Goal: Find specific page/section

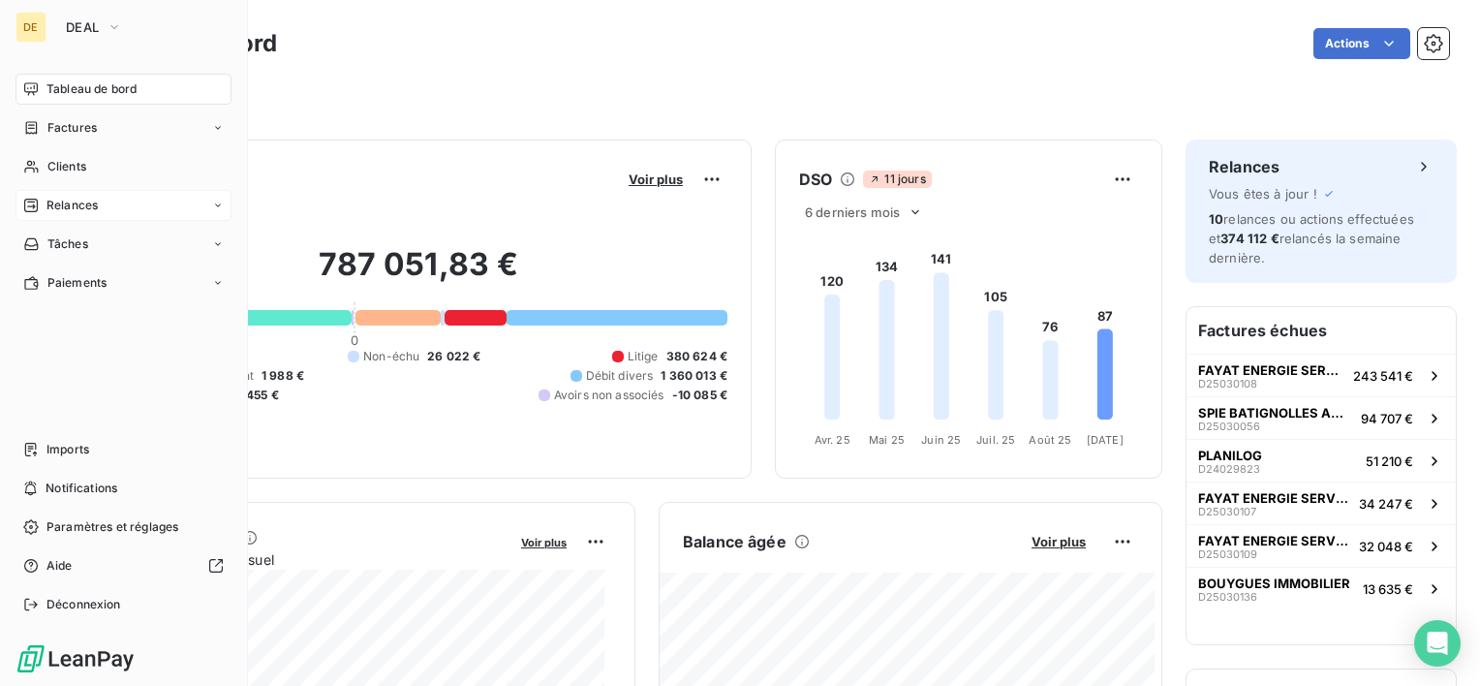
click at [87, 198] on span "Relances" at bounding box center [71, 205] width 51 height 17
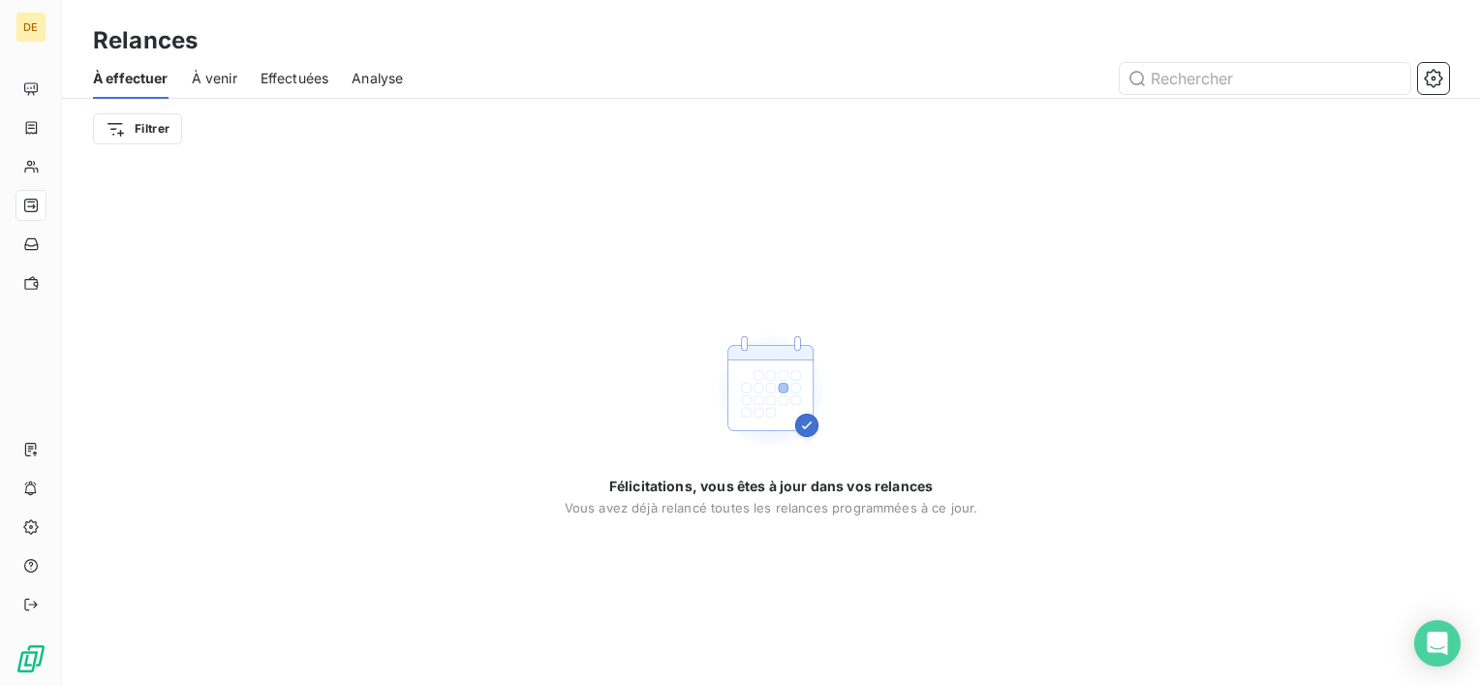
click at [283, 81] on span "Effectuées" at bounding box center [295, 78] width 69 height 19
